Goal: Transaction & Acquisition: Purchase product/service

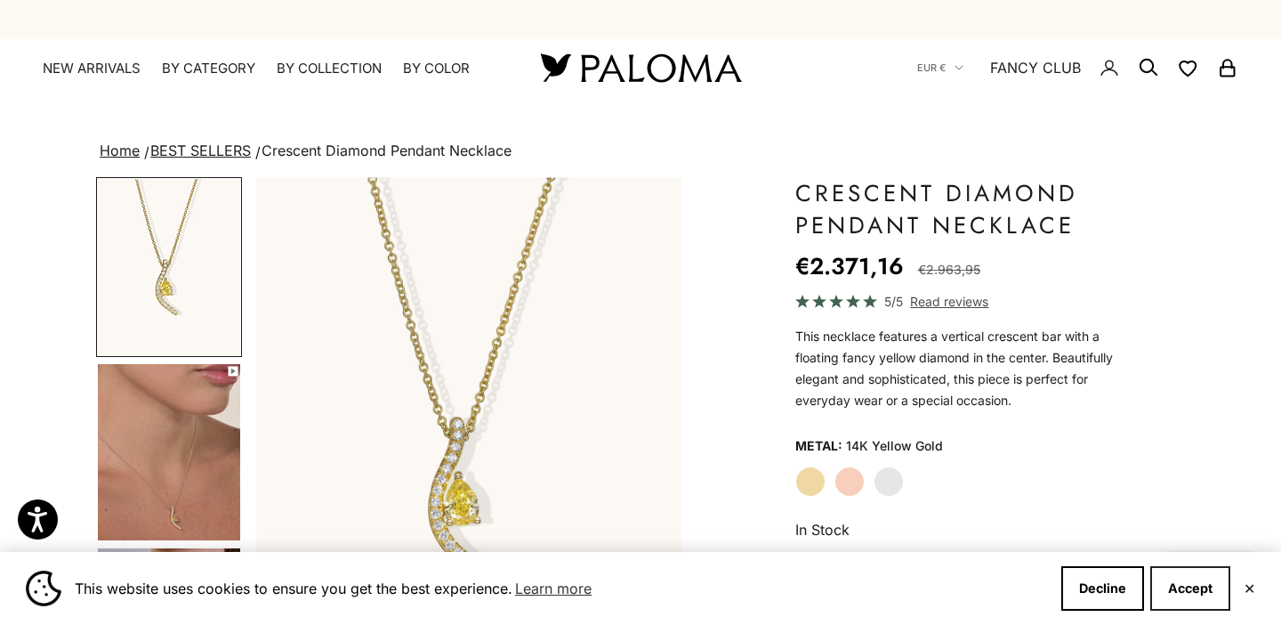
click at [1173, 594] on button "Accept" at bounding box center [1191, 588] width 80 height 44
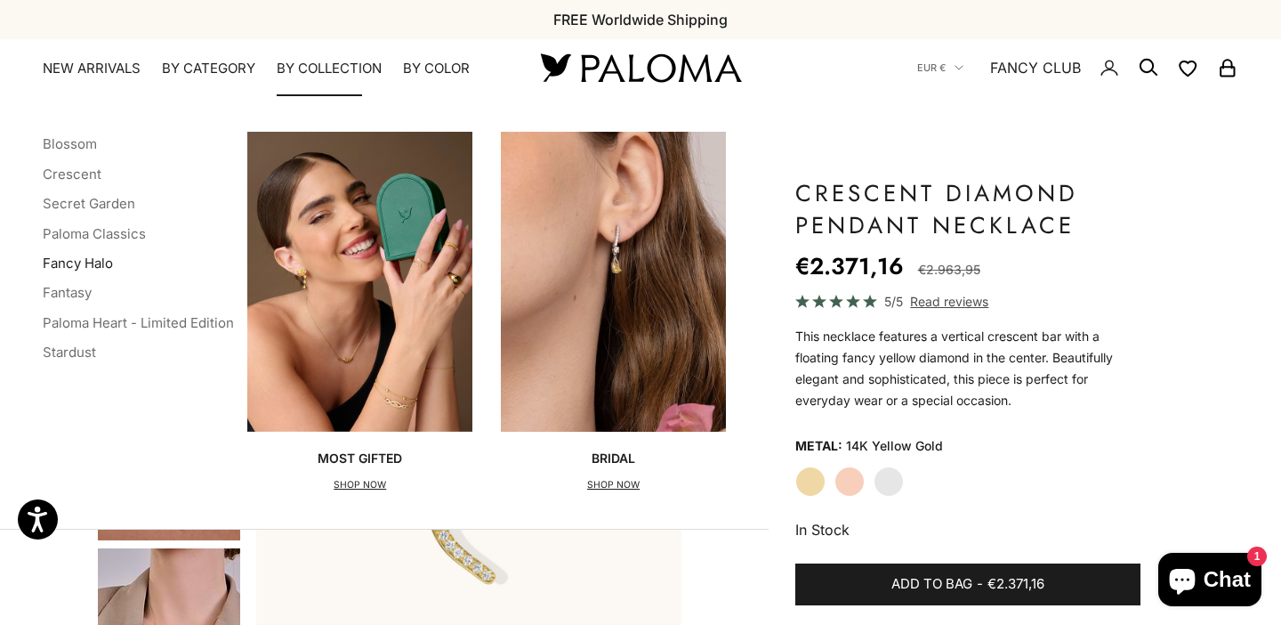
click at [81, 267] on link "Fancy Halo" at bounding box center [78, 263] width 70 height 17
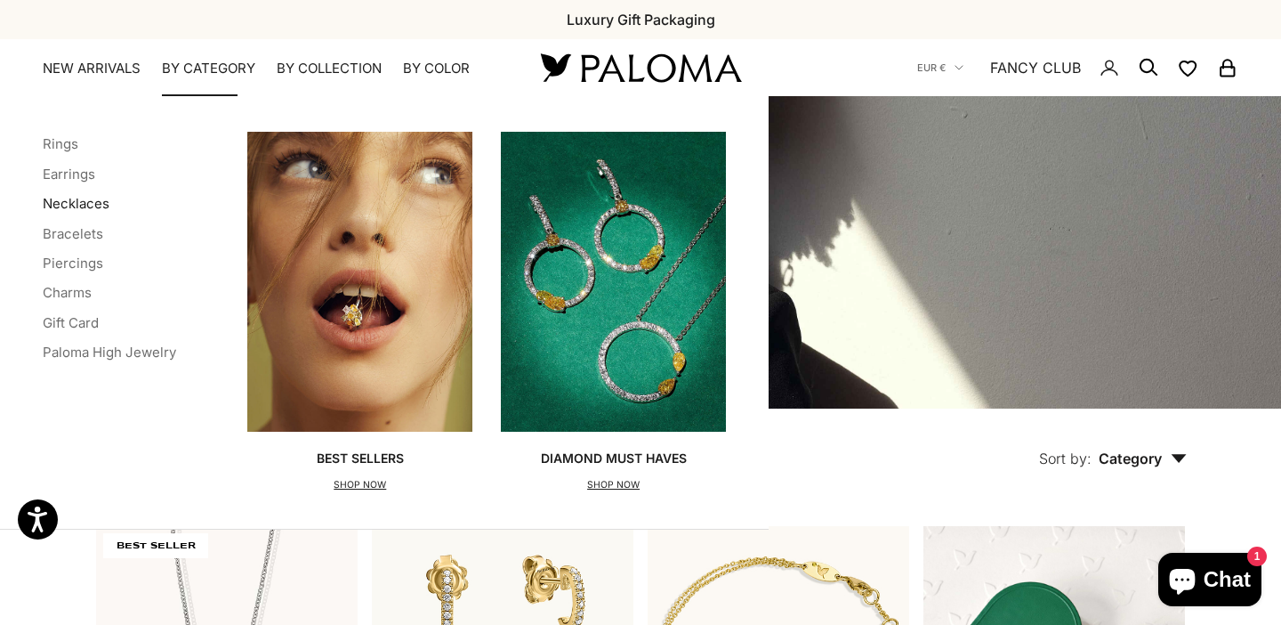
click at [68, 195] on link "Necklaces" at bounding box center [76, 203] width 67 height 17
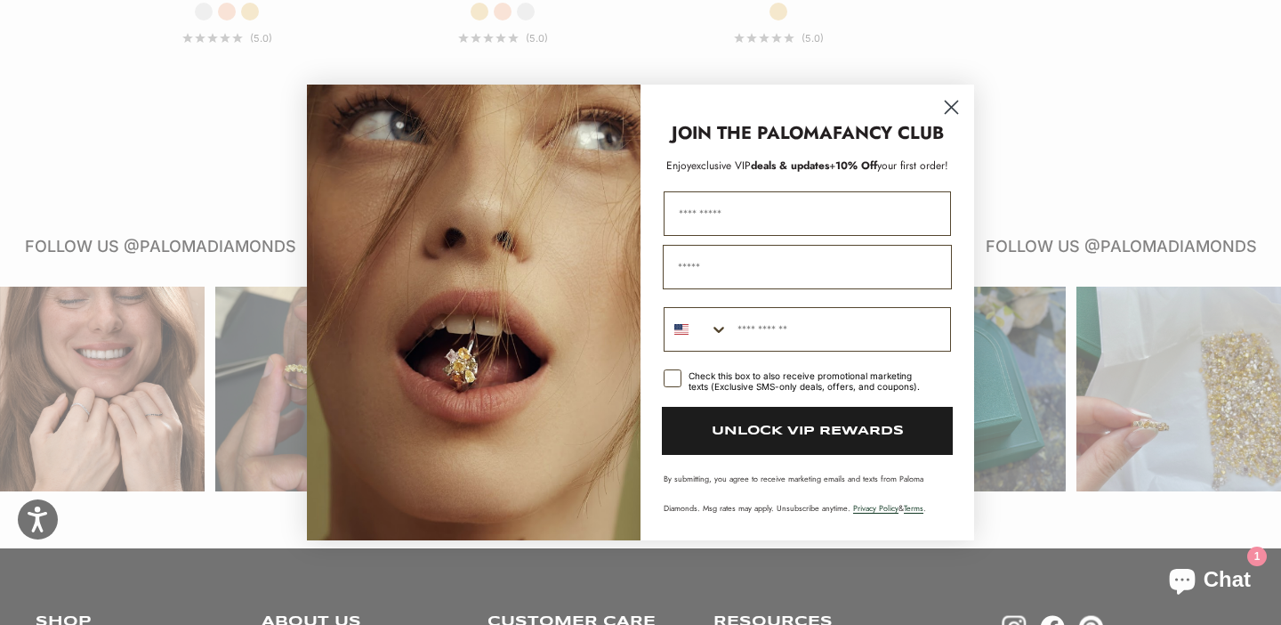
scroll to position [2913, 0]
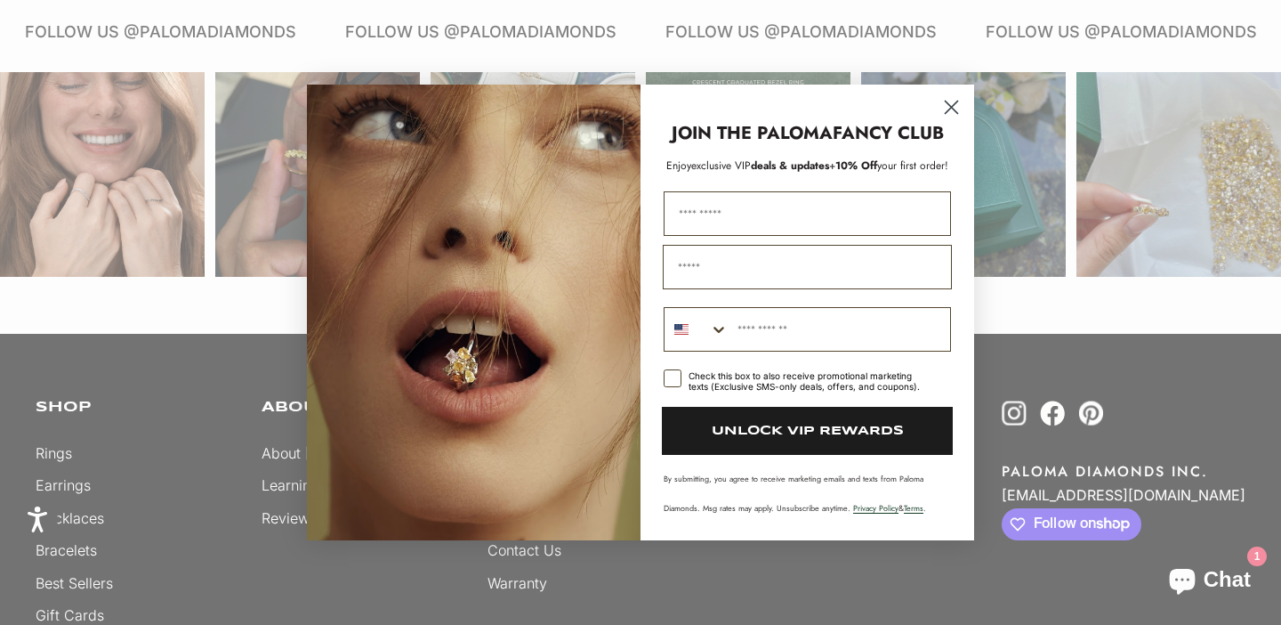
click at [959, 120] on icon "Close dialog" at bounding box center [951, 107] width 31 height 31
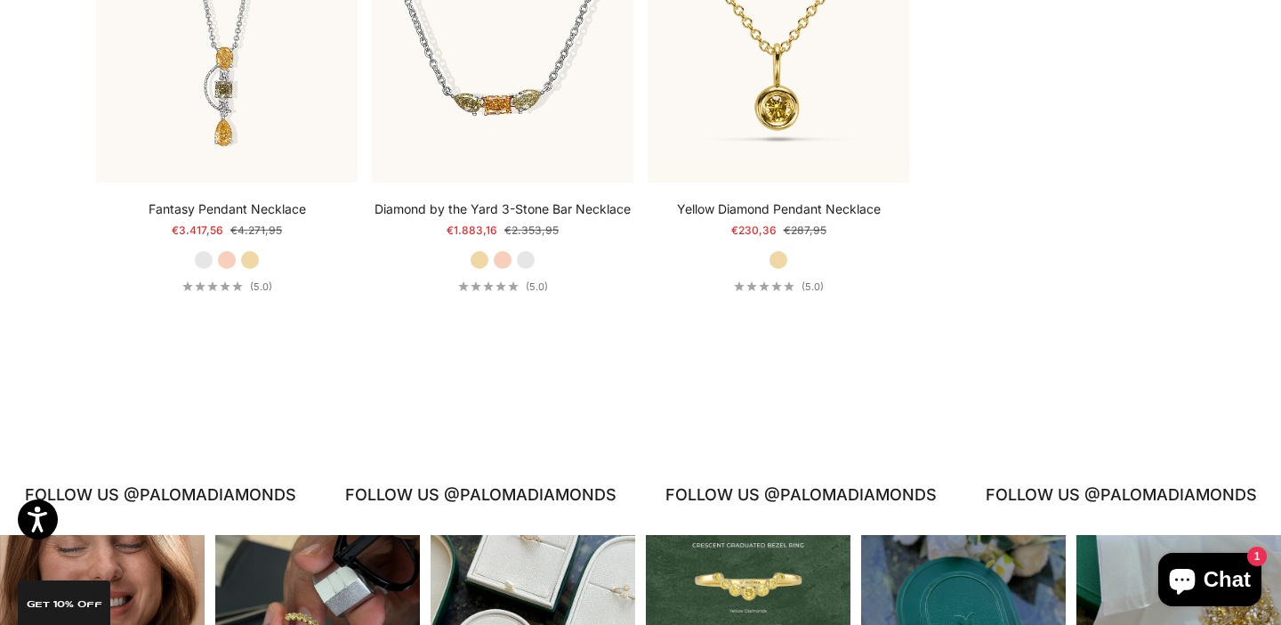
scroll to position [2450, 0]
